Goal: Task Accomplishment & Management: Complete application form

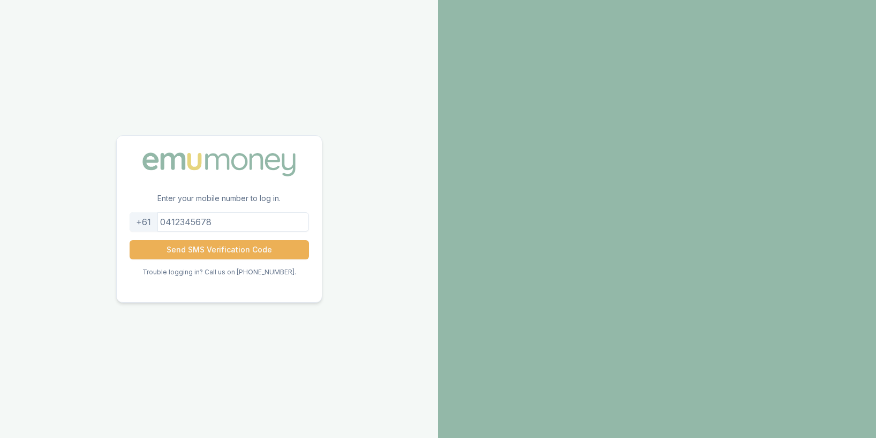
click at [231, 223] on input "tel" at bounding box center [219, 221] width 179 height 19
click at [227, 223] on input "tel" at bounding box center [219, 221] width 179 height 19
click at [219, 221] on input "tel" at bounding box center [219, 221] width 179 height 19
type input "0411689239"
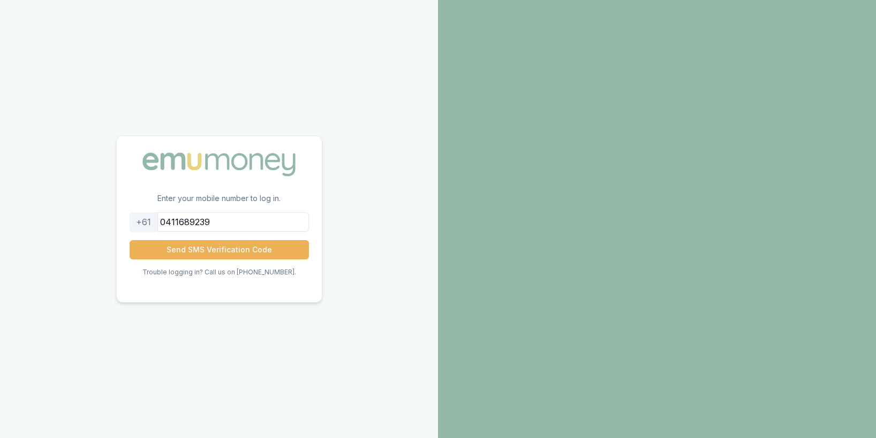
click at [130, 240] on button "Send SMS Verification Code" at bounding box center [219, 249] width 179 height 19
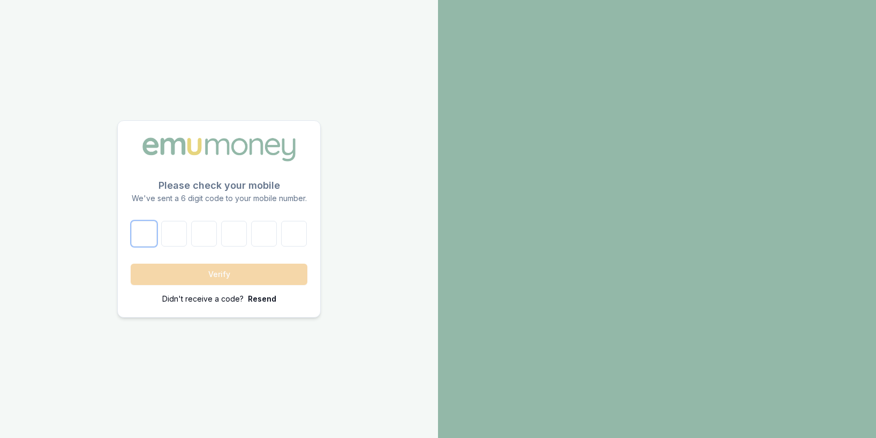
click at [143, 240] on input "number" at bounding box center [144, 234] width 26 height 26
type input "0"
type input "6"
type input "5"
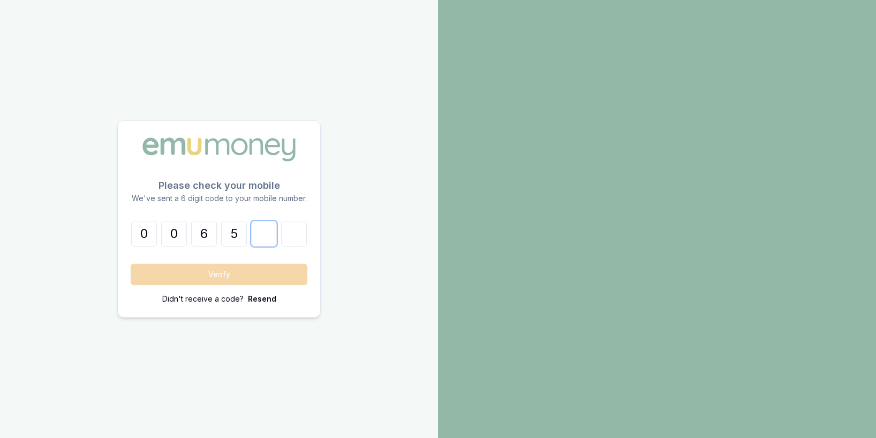
type input "5"
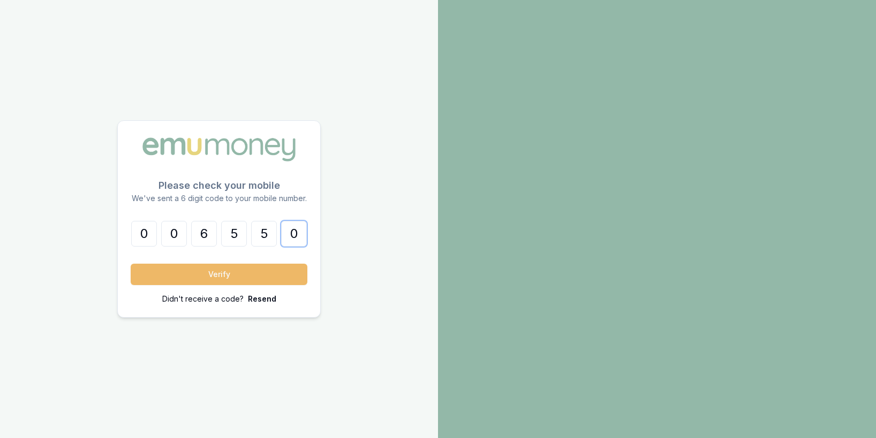
type input "0"
click at [178, 283] on button "Verify" at bounding box center [219, 274] width 177 height 21
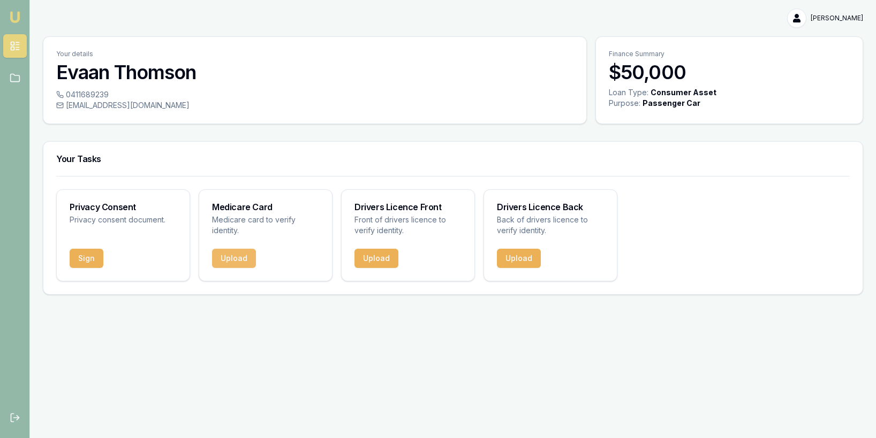
click at [234, 259] on button "Upload" at bounding box center [234, 258] width 44 height 19
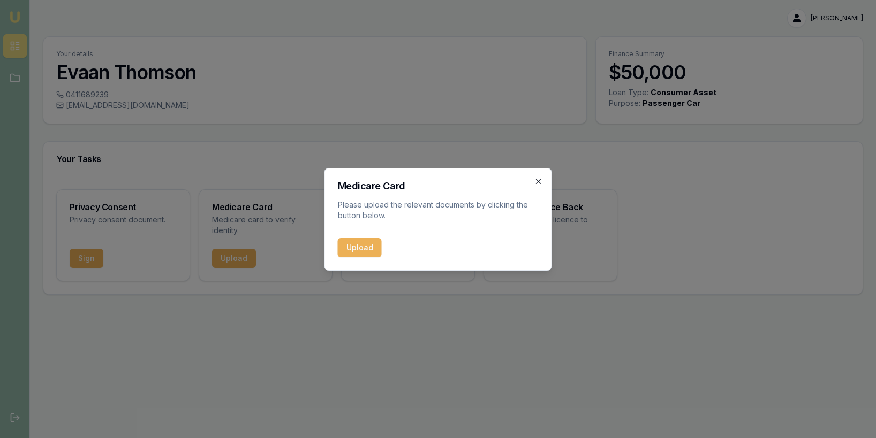
click at [537, 179] on icon "button" at bounding box center [538, 181] width 9 height 9
